Goal: Task Accomplishment & Management: Use online tool/utility

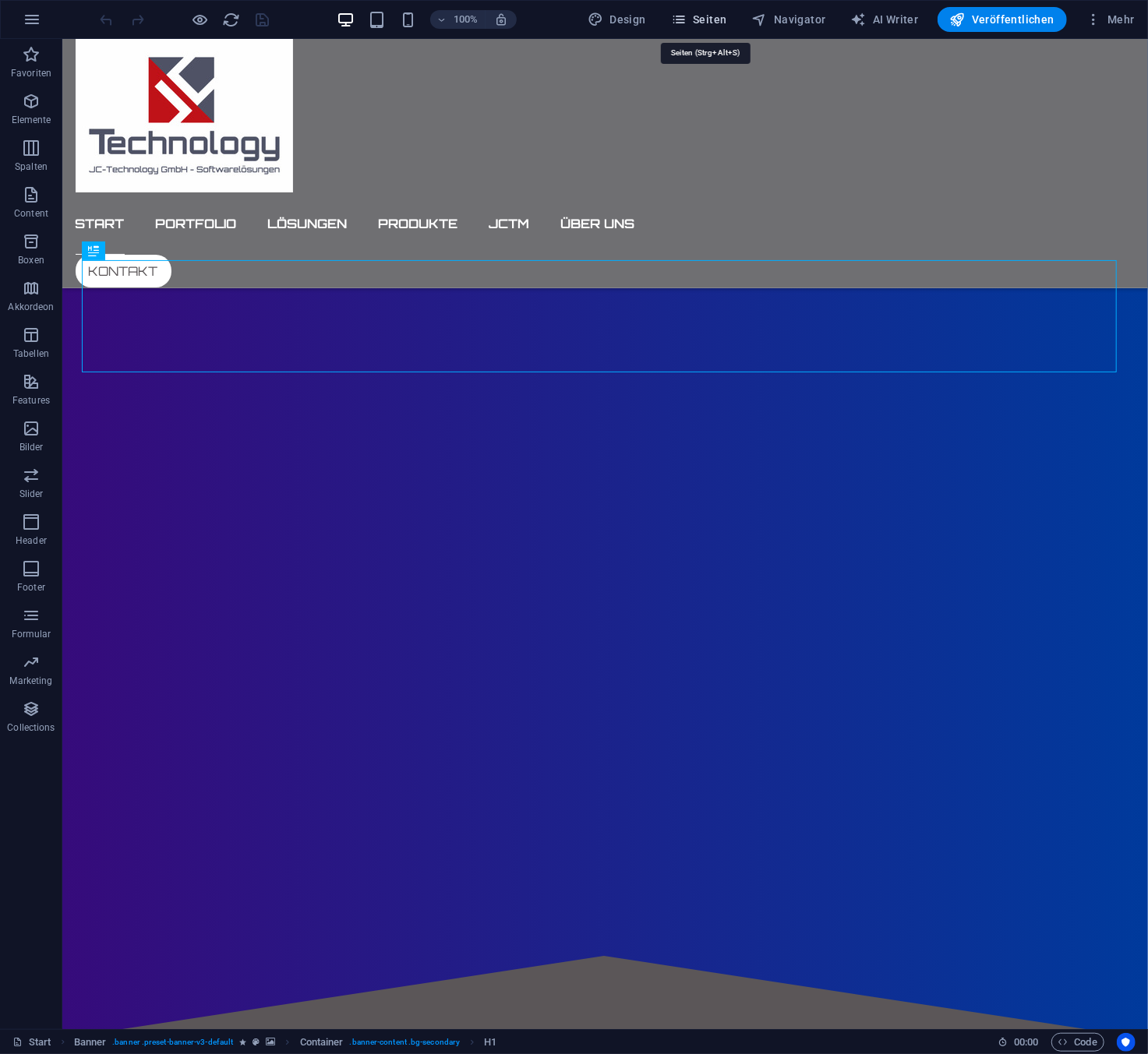
click at [708, 12] on span "Seiten" at bounding box center [699, 19] width 56 height 16
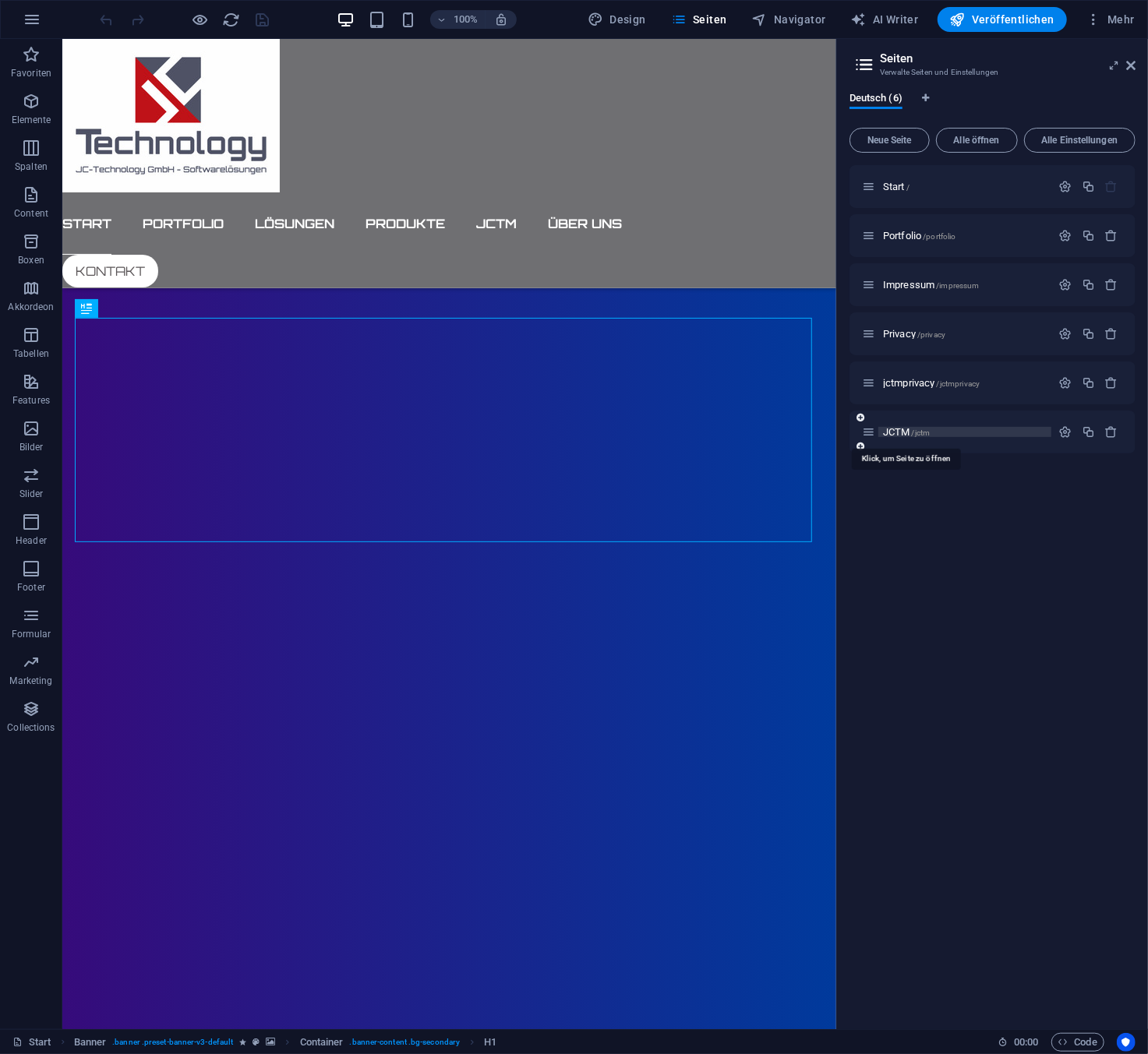
click at [907, 430] on span "JCTM /jctm" at bounding box center [907, 432] width 46 height 12
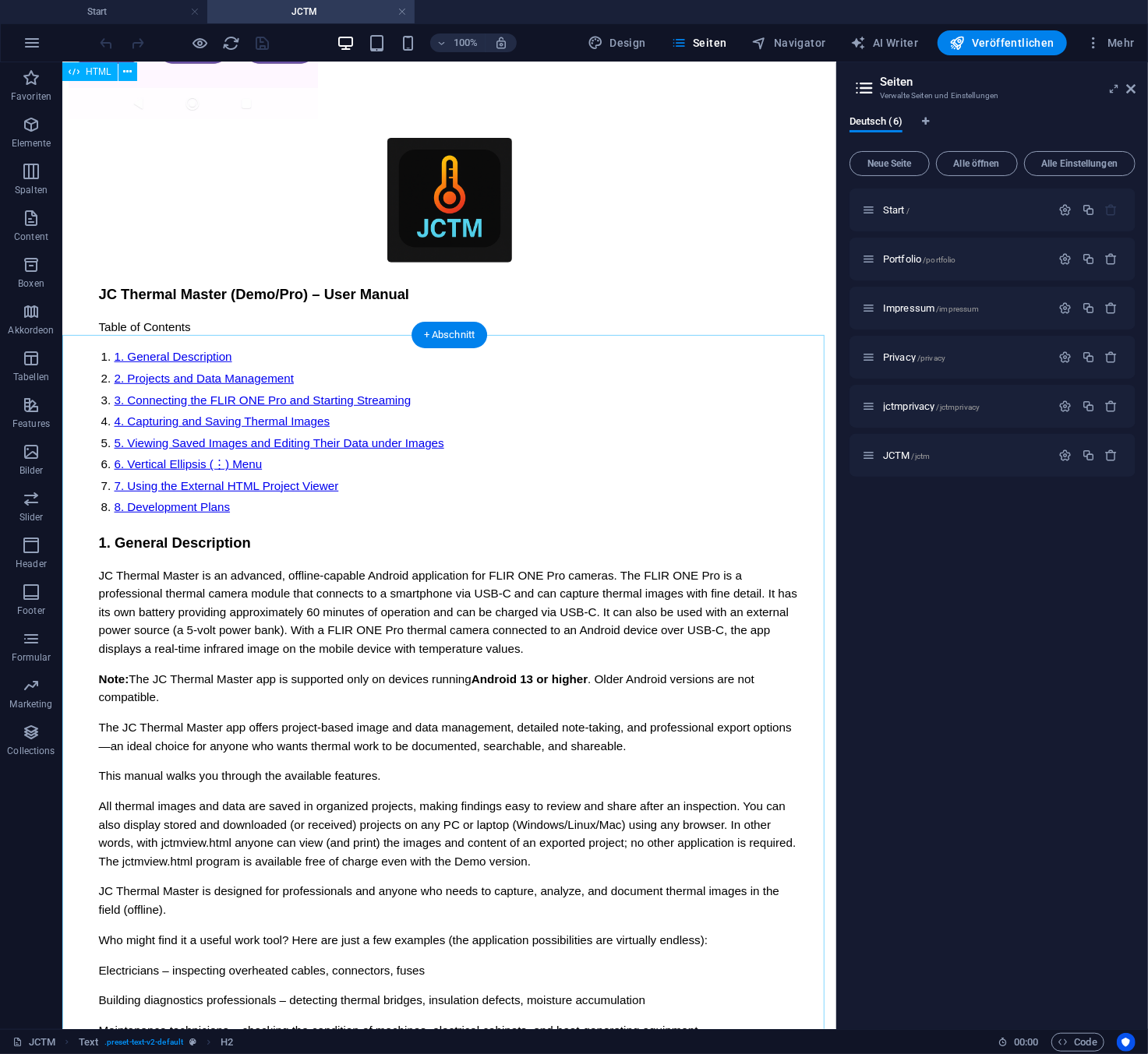
scroll to position [7240, 0]
click at [128, 329] on icon at bounding box center [127, 327] width 8 height 17
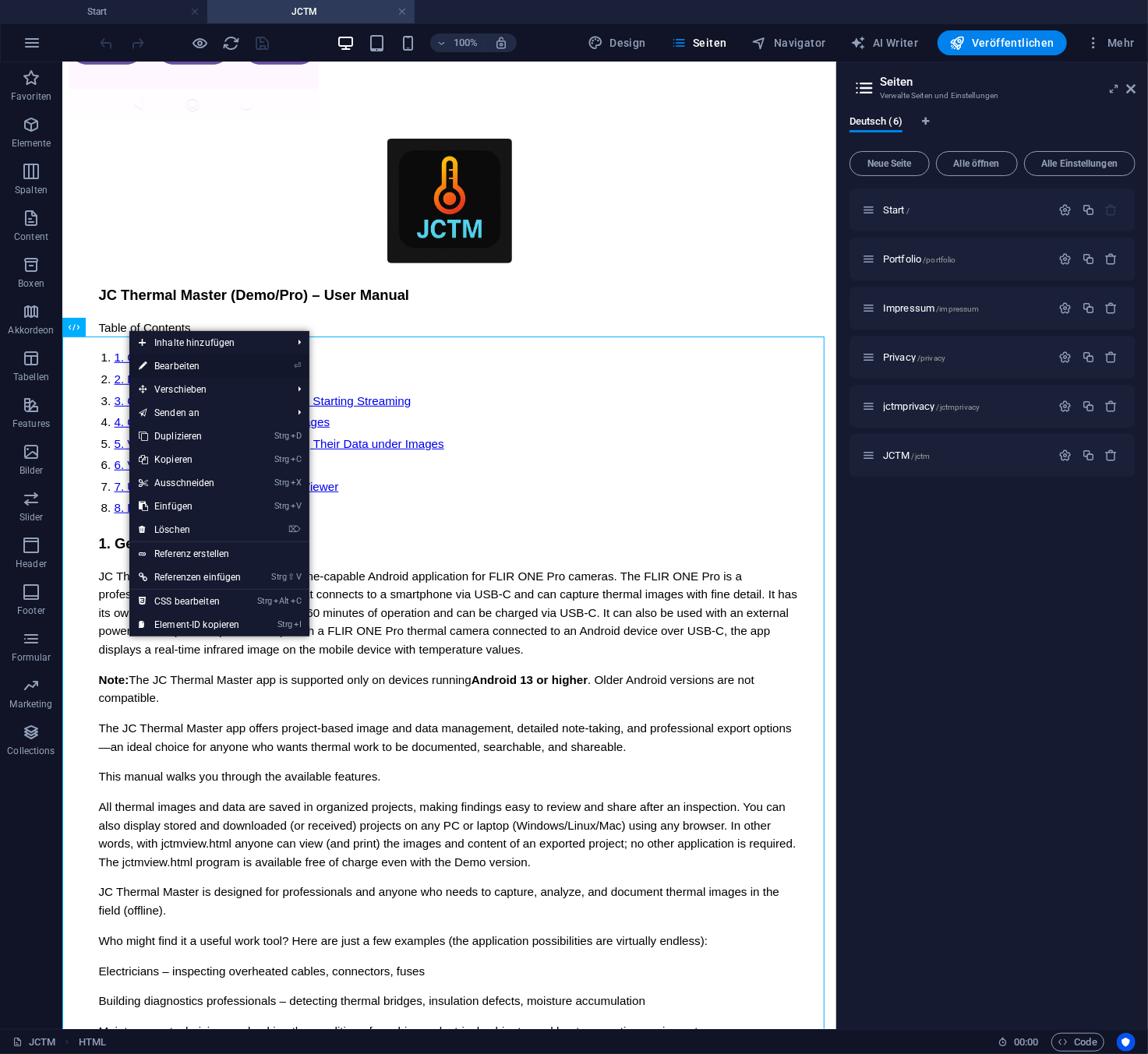
click at [159, 366] on link "⏎ Bearbeiten" at bounding box center [190, 367] width 122 height 23
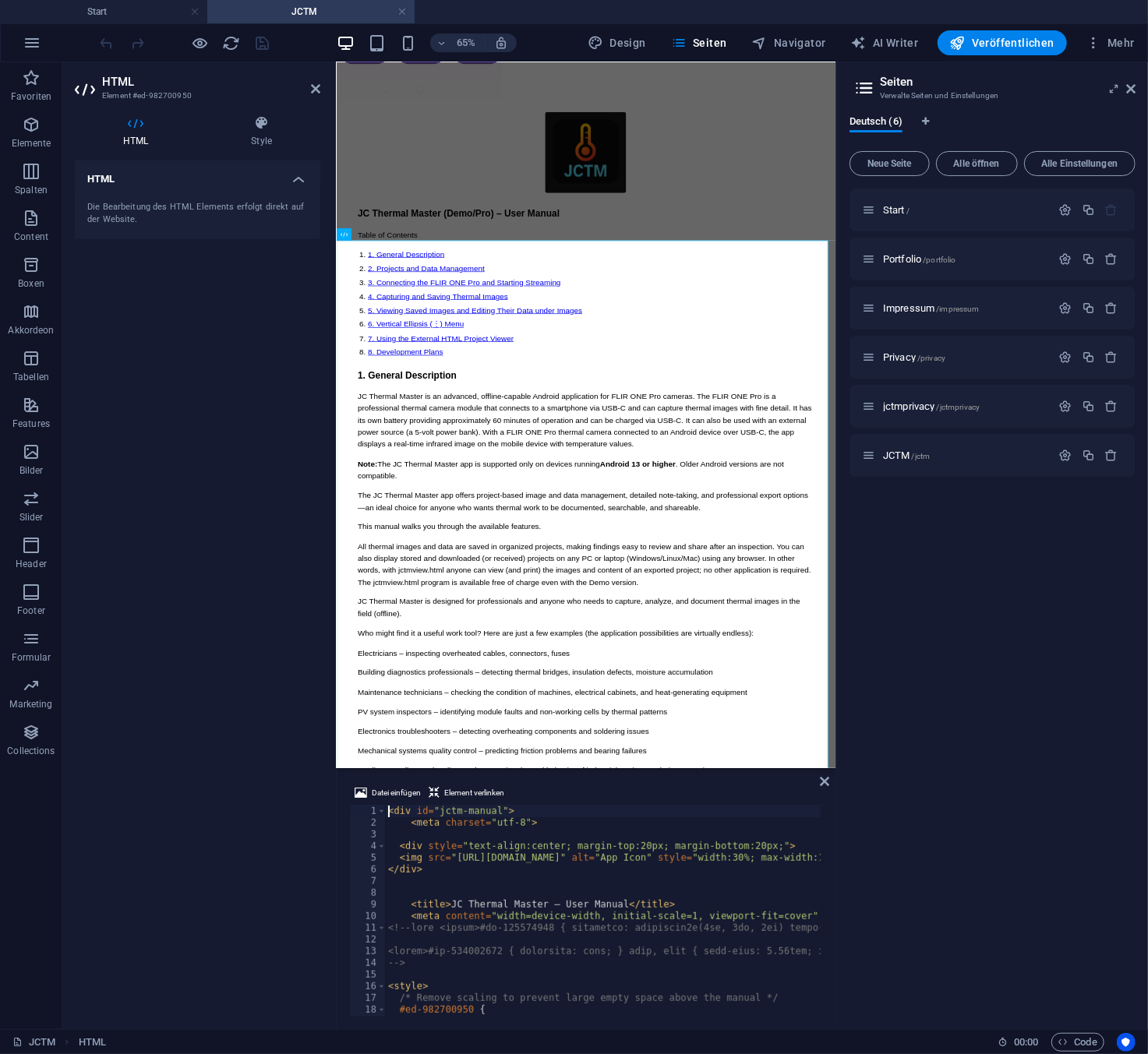
type textarea "</div>"
